Goal: Task Accomplishment & Management: Manage account settings

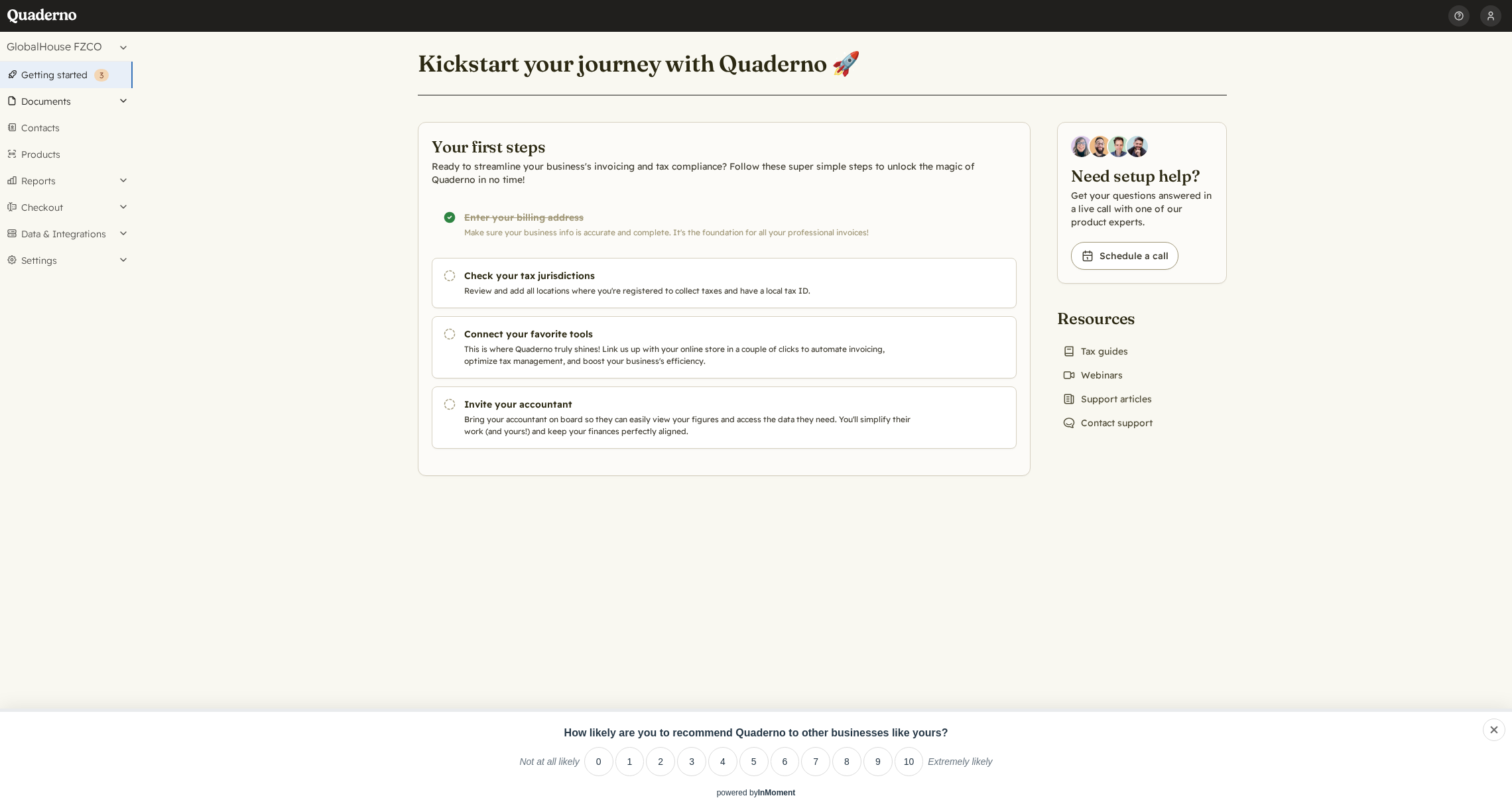
click at [76, 102] on button "Documents" at bounding box center [66, 101] width 133 height 27
click at [58, 139] on link "Invoices" at bounding box center [66, 137] width 133 height 19
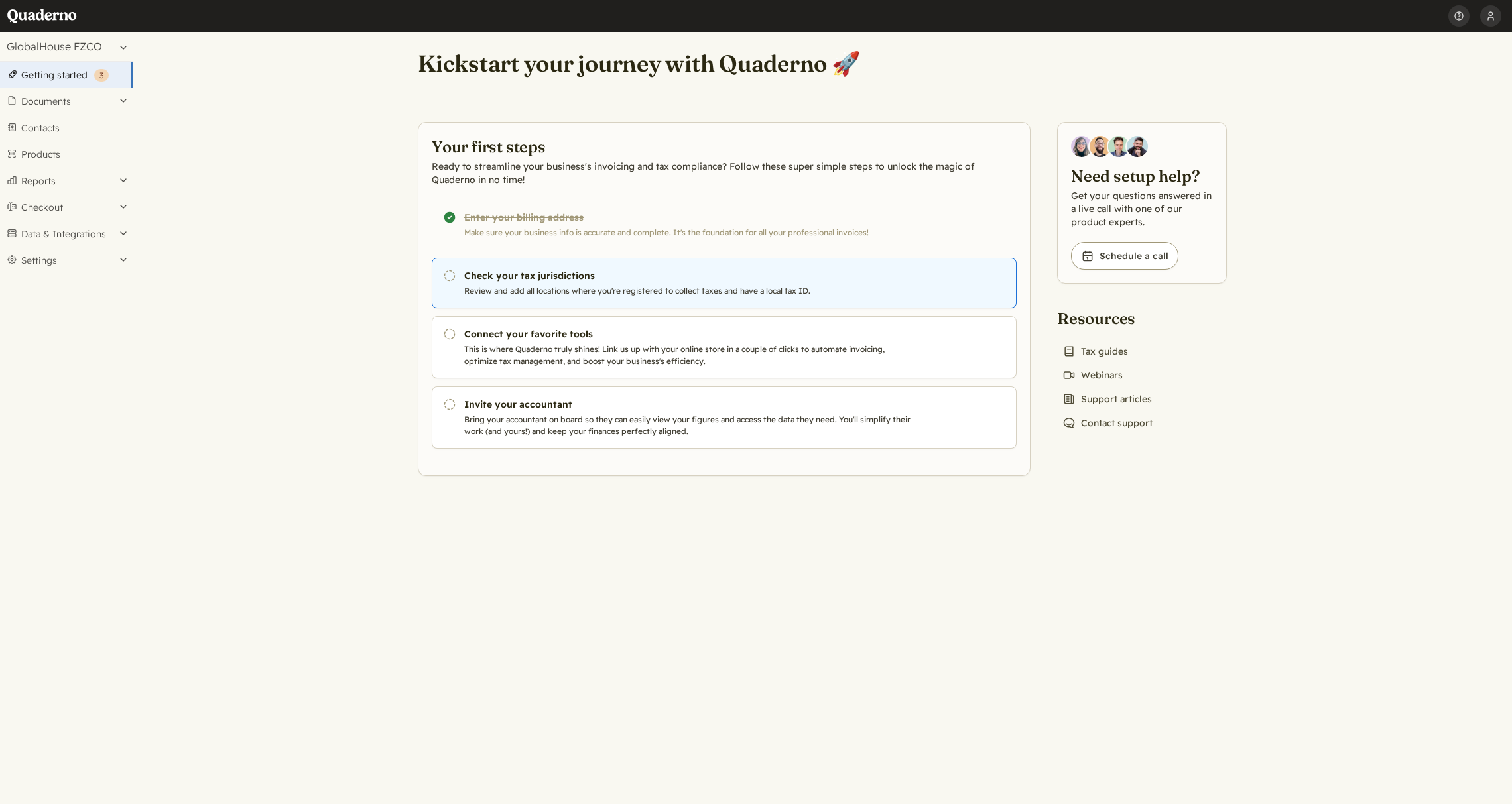
click at [572, 279] on h3 "Check your tax jurisdictions" at bounding box center [690, 275] width 452 height 13
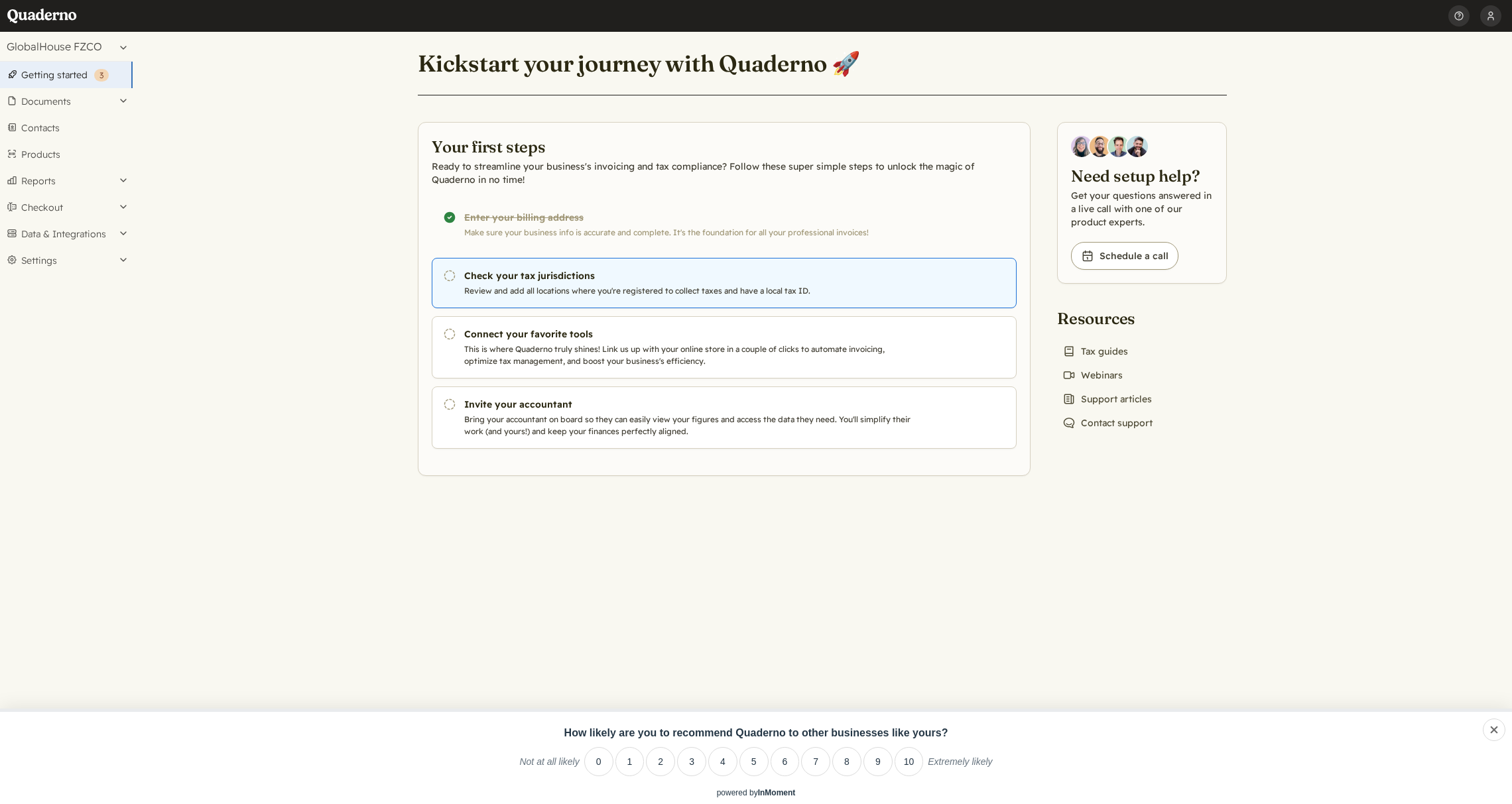
click at [525, 275] on h3 "Check your tax jurisdictions" at bounding box center [690, 275] width 452 height 13
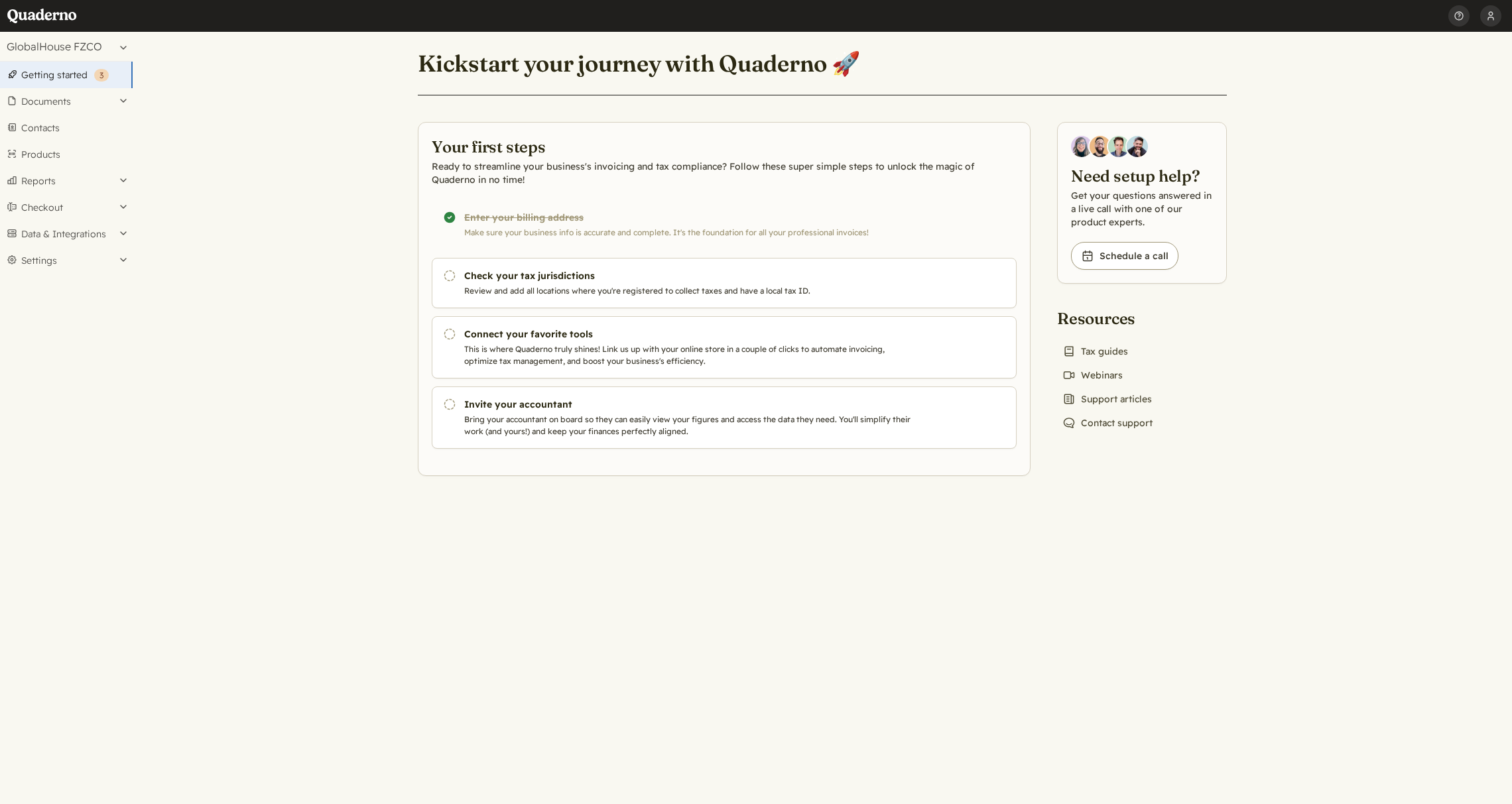
click at [41, 94] on button "Documents" at bounding box center [66, 101] width 133 height 27
click at [50, 141] on link "Invoices" at bounding box center [66, 137] width 133 height 19
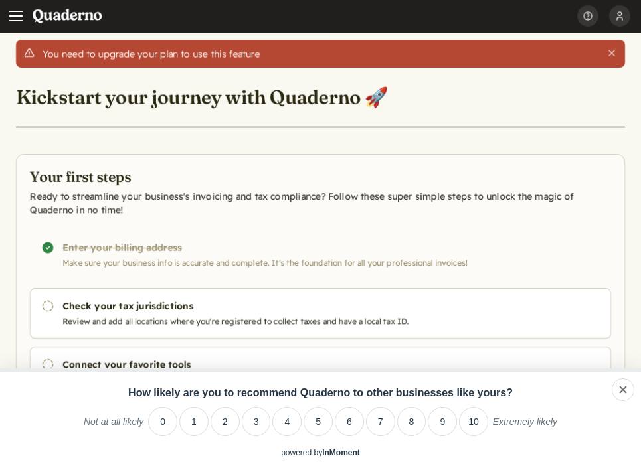
click at [21, 18] on span "Main menu" at bounding box center [15, 15] width 13 height 13
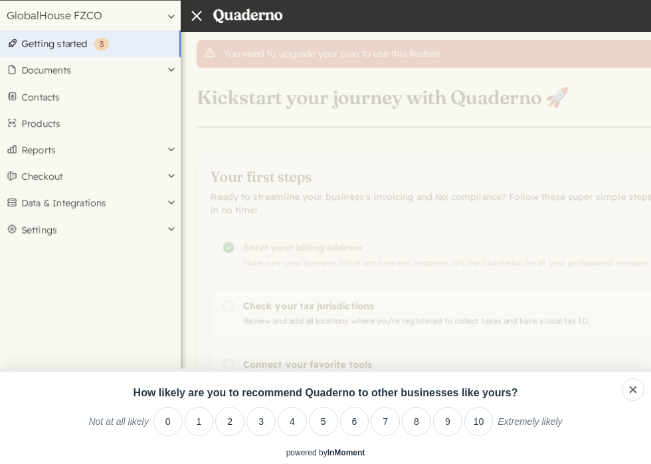
click at [269, 79] on div "Home She Commerce Profile Security API keys Notifications Log out Help Get help…" at bounding box center [325, 443] width 651 height 887
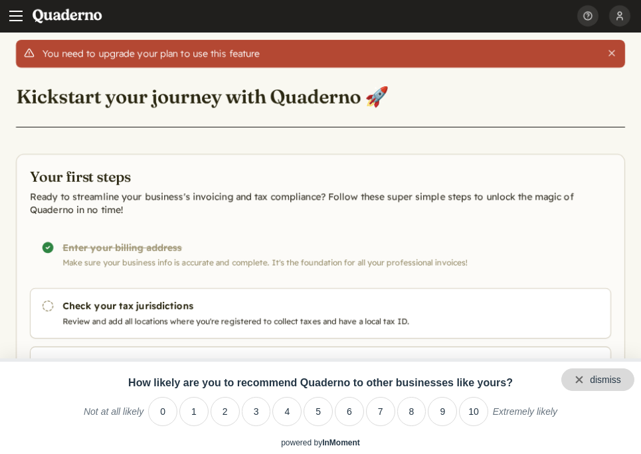
click at [621, 379] on div "dismiss" at bounding box center [605, 380] width 31 height 11
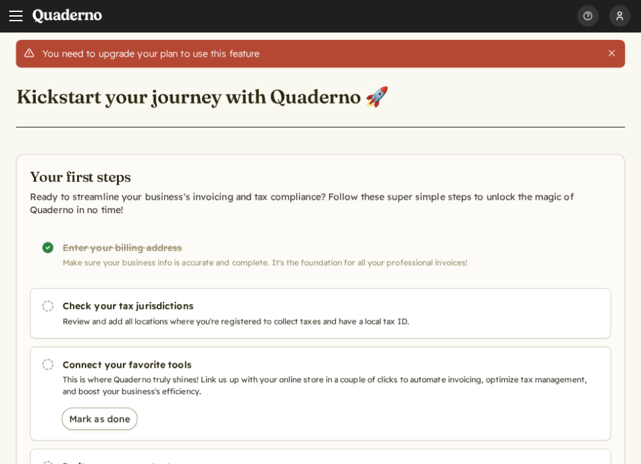
click at [621, 7] on button "She Commerce" at bounding box center [619, 16] width 21 height 32
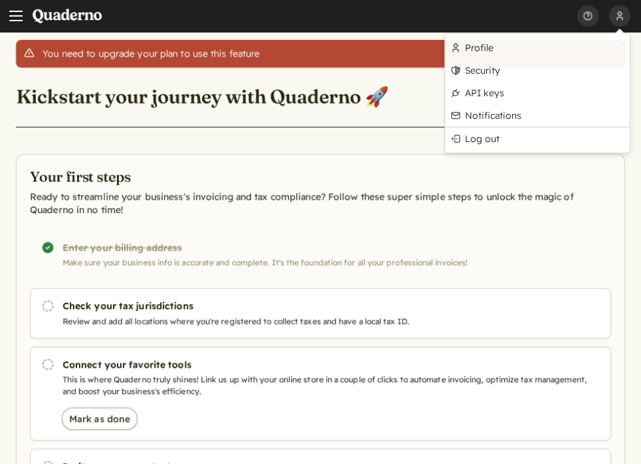
click at [43, 56] on div "You need to upgrade your plan to use this feature" at bounding box center [320, 54] width 554 height 12
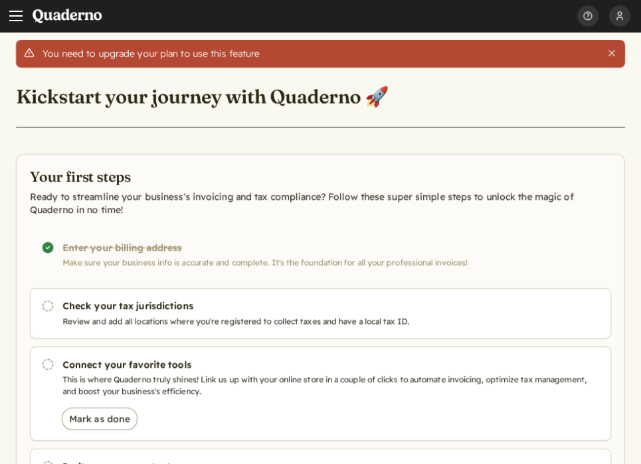
click at [9, 13] on span "Main menu" at bounding box center [15, 15] width 13 height 13
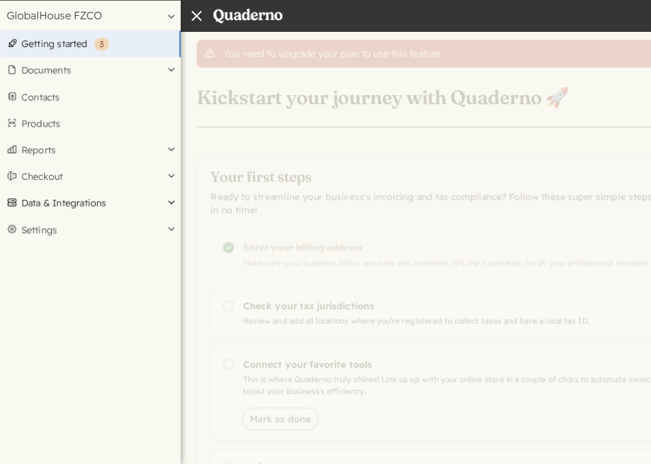
click at [74, 207] on button "Data & Integrations" at bounding box center [90, 203] width 181 height 27
click at [64, 179] on button "Checkout" at bounding box center [90, 176] width 181 height 27
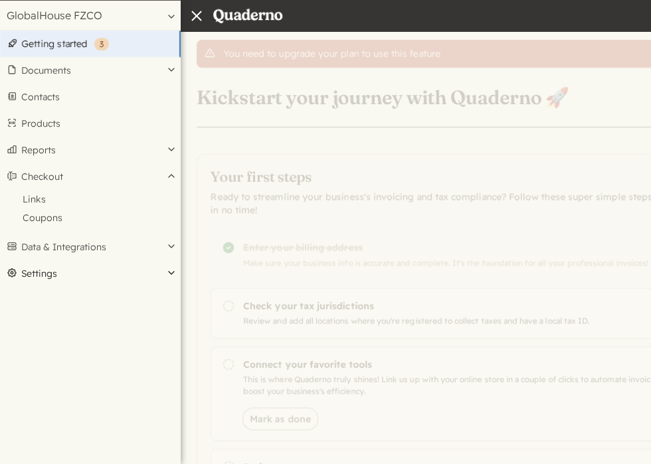
click at [60, 272] on button "Settings" at bounding box center [90, 273] width 181 height 27
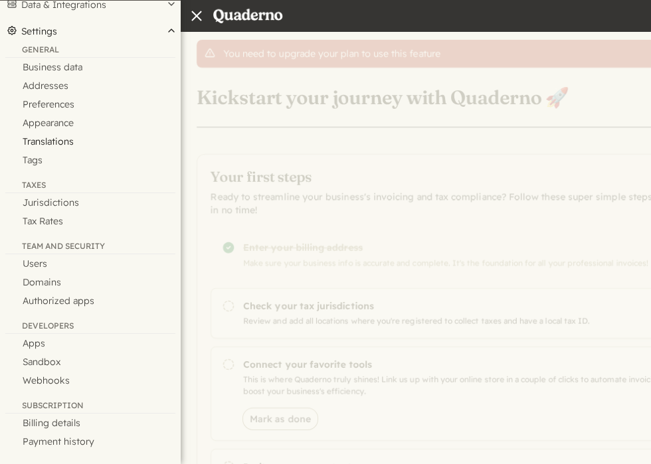
scroll to position [205, 0]
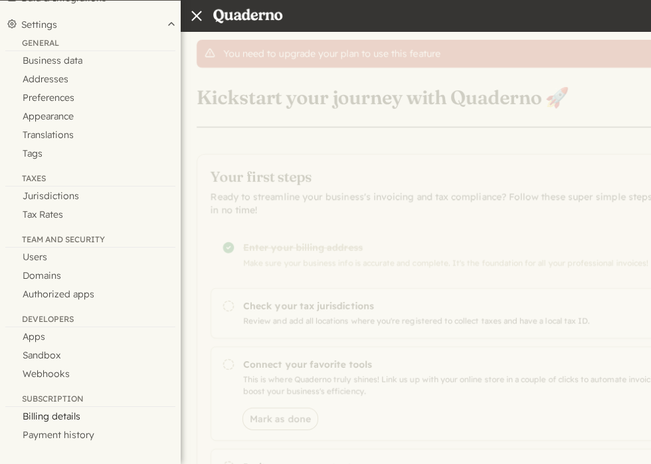
click at [68, 421] on link "Billing details" at bounding box center [90, 416] width 181 height 19
